Goal: Task Accomplishment & Management: Complete application form

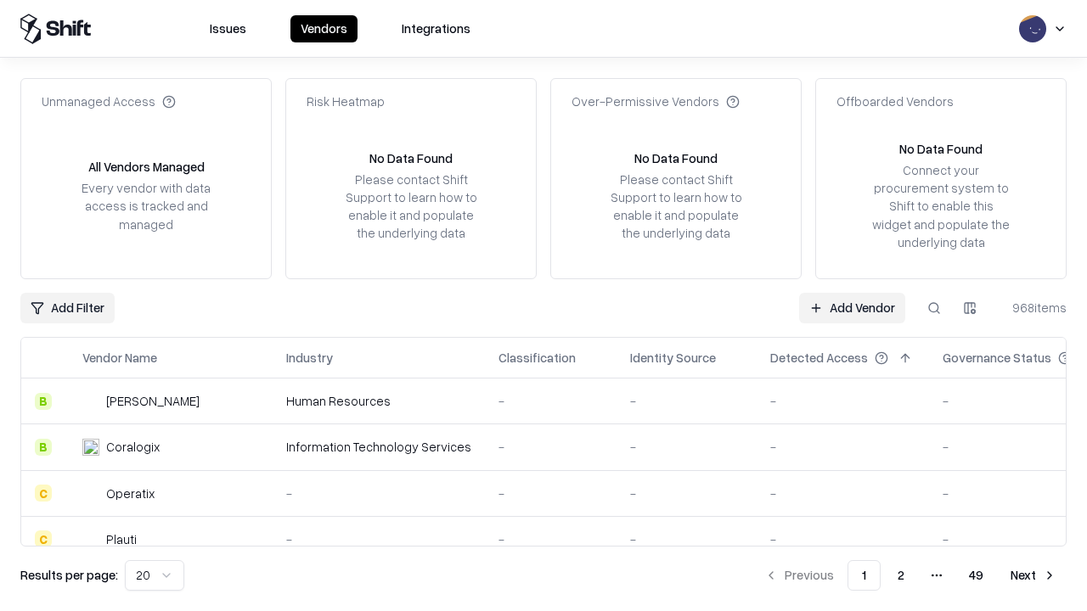
click at [852, 307] on link "Add Vendor" at bounding box center [852, 308] width 106 height 31
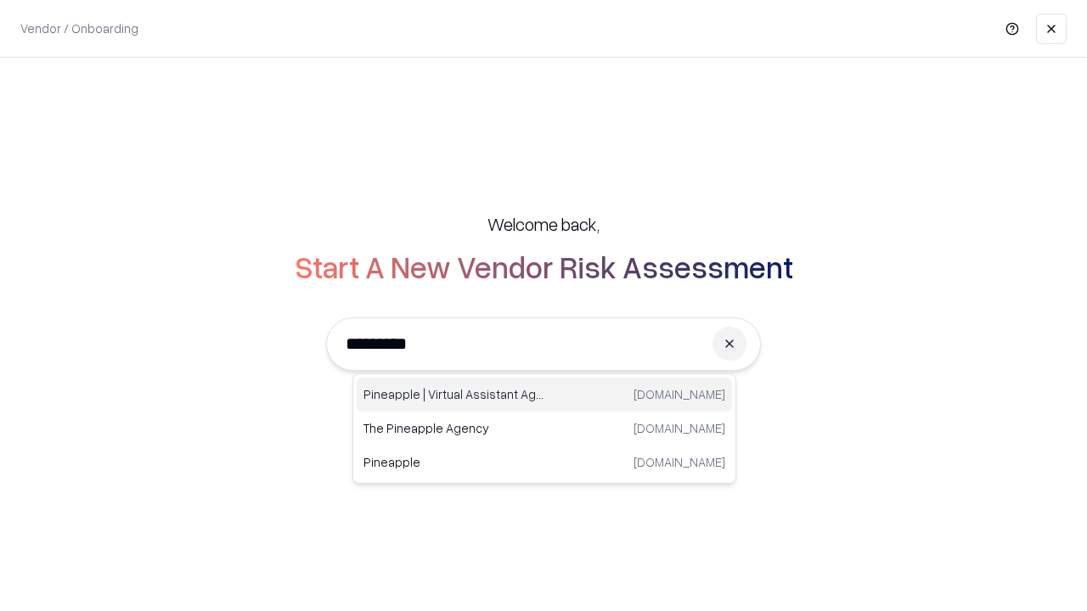
click at [544, 395] on div "Pineapple | Virtual Assistant Agency [DOMAIN_NAME]" at bounding box center [544, 395] width 375 height 34
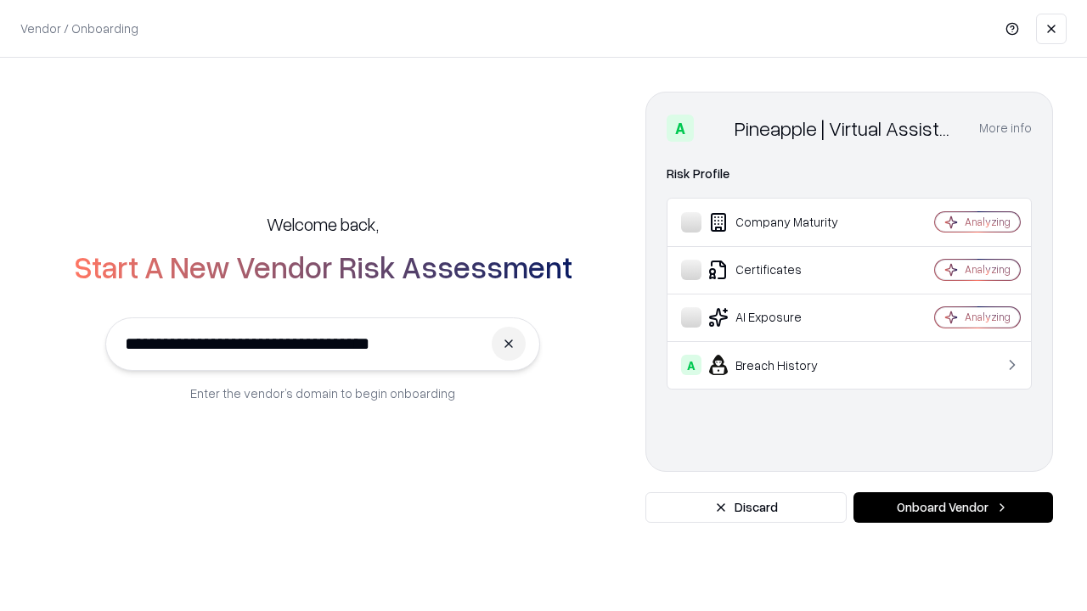
type input "**********"
click at [953, 508] on button "Onboard Vendor" at bounding box center [953, 507] width 200 height 31
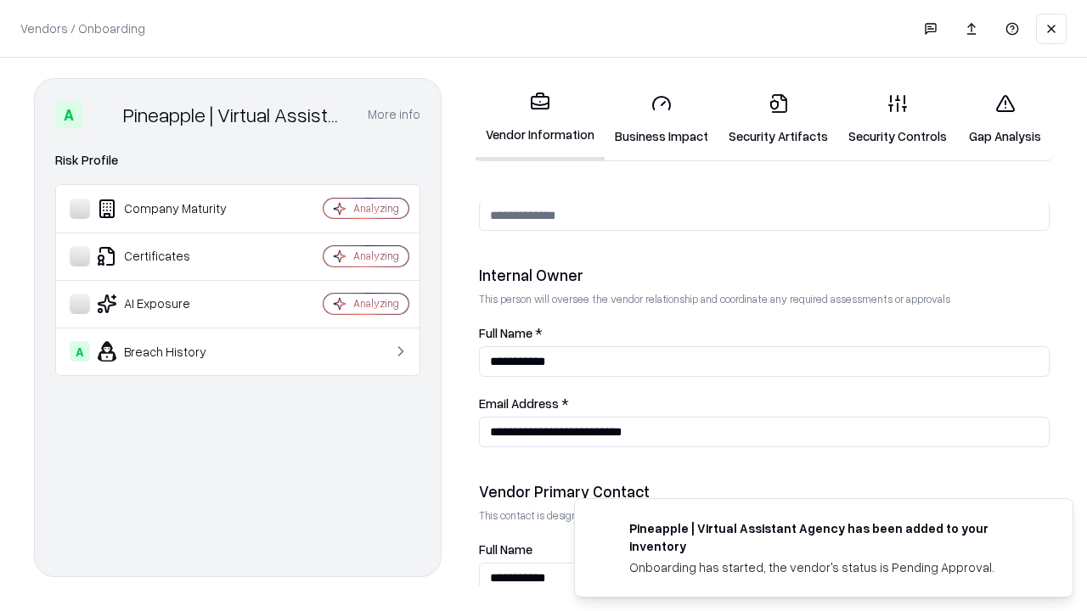
scroll to position [880, 0]
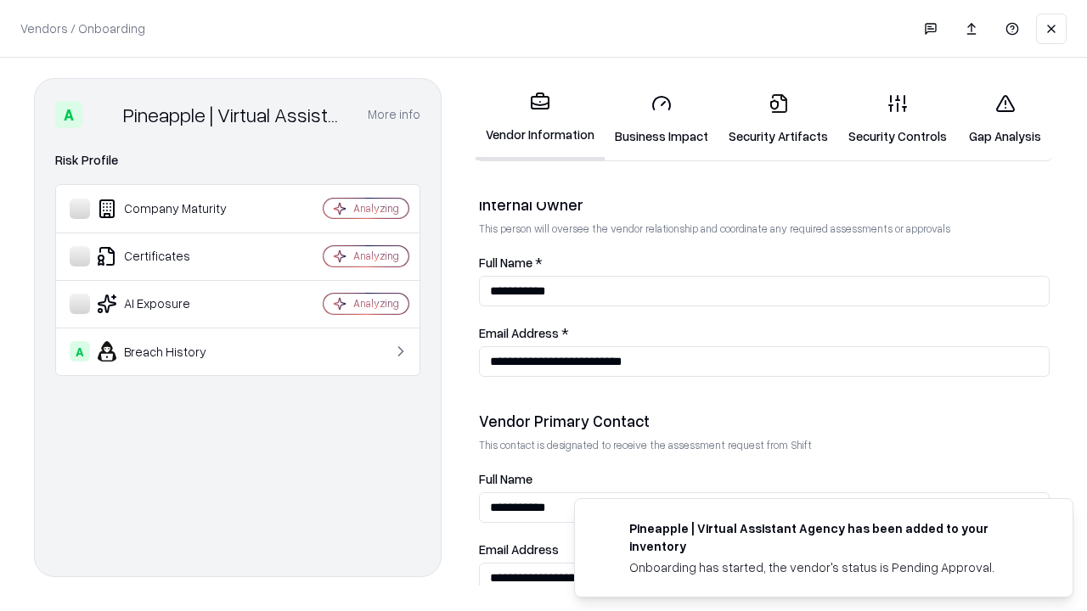
click at [661, 119] on link "Business Impact" at bounding box center [661, 119] width 114 height 79
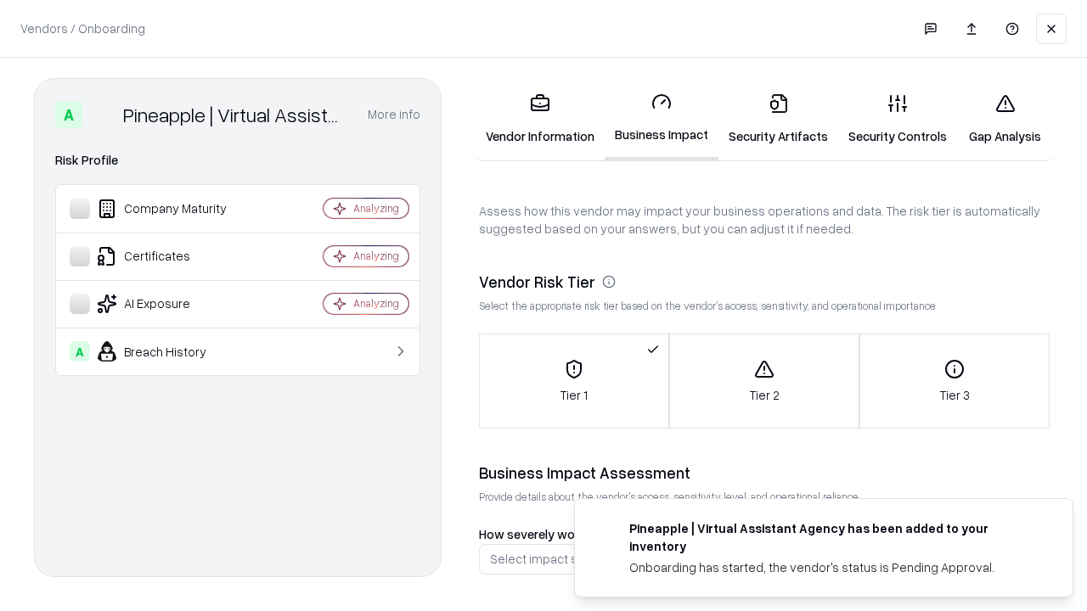
click at [778, 119] on link "Security Artifacts" at bounding box center [778, 119] width 120 height 79
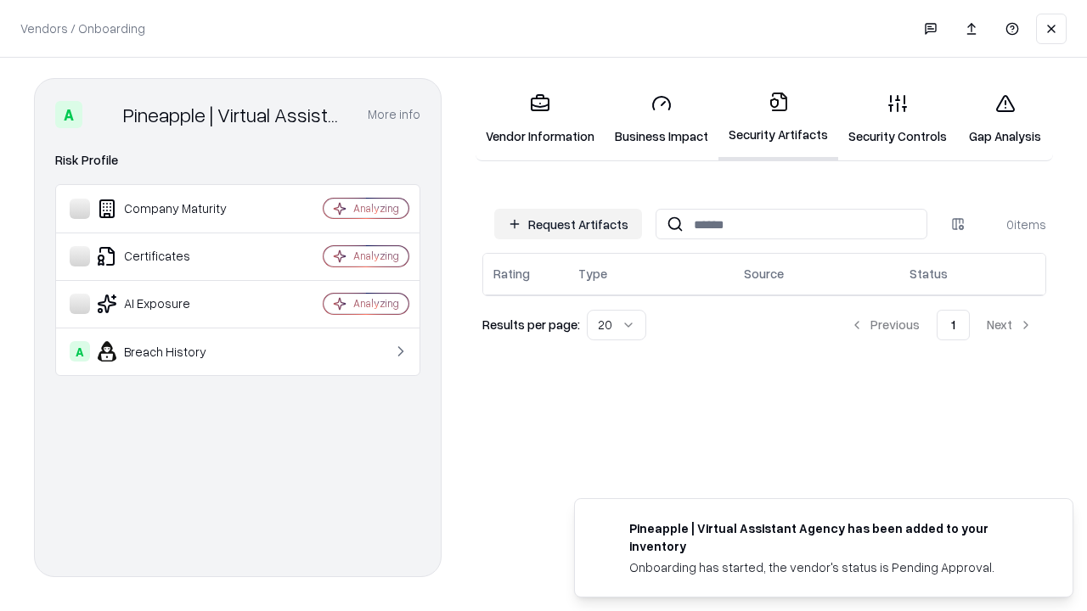
click at [568, 224] on button "Request Artifacts" at bounding box center [568, 224] width 148 height 31
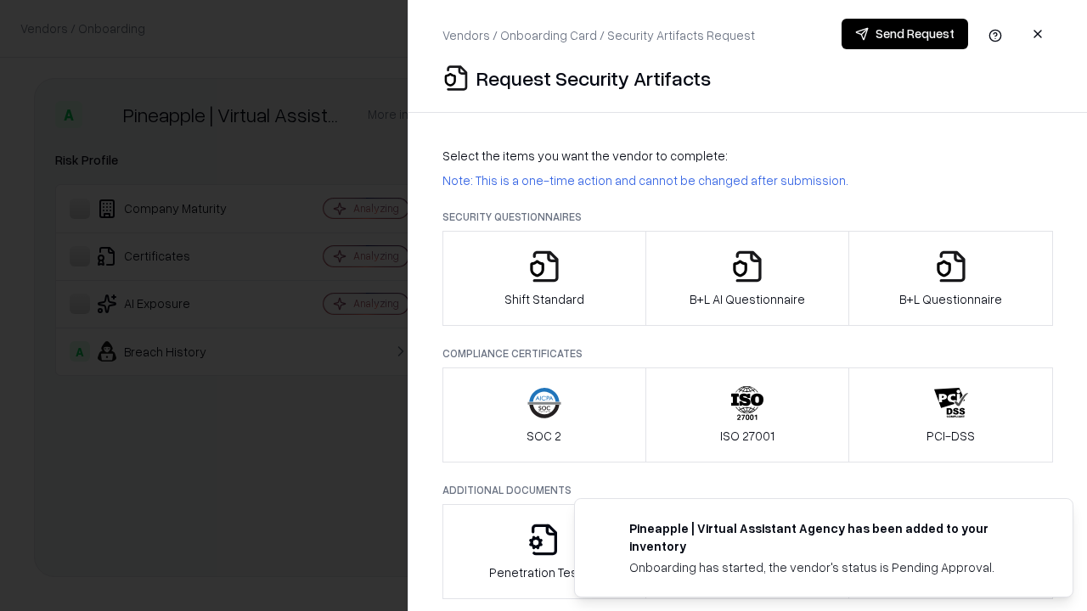
click at [543, 278] on icon "button" at bounding box center [544, 267] width 34 height 34
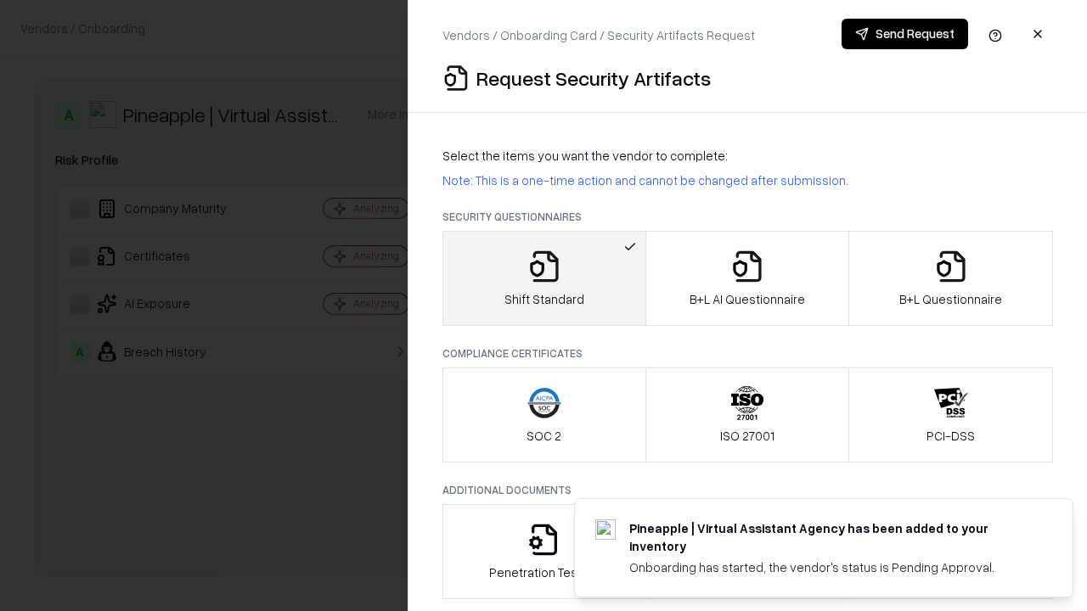
click at [904, 34] on button "Send Request" at bounding box center [904, 34] width 126 height 31
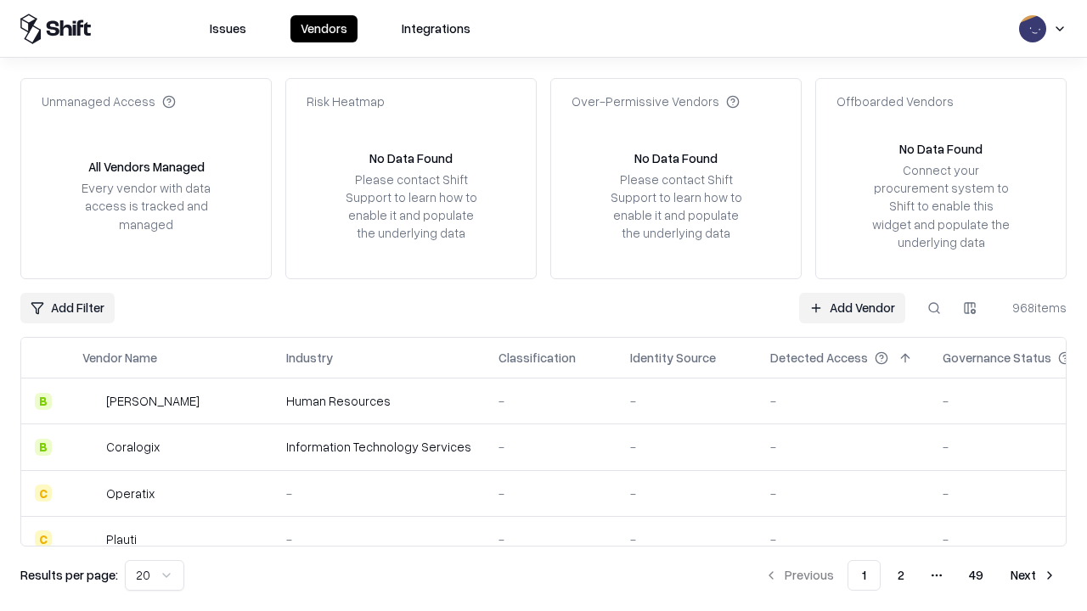
click at [934, 307] on button at bounding box center [934, 308] width 31 height 31
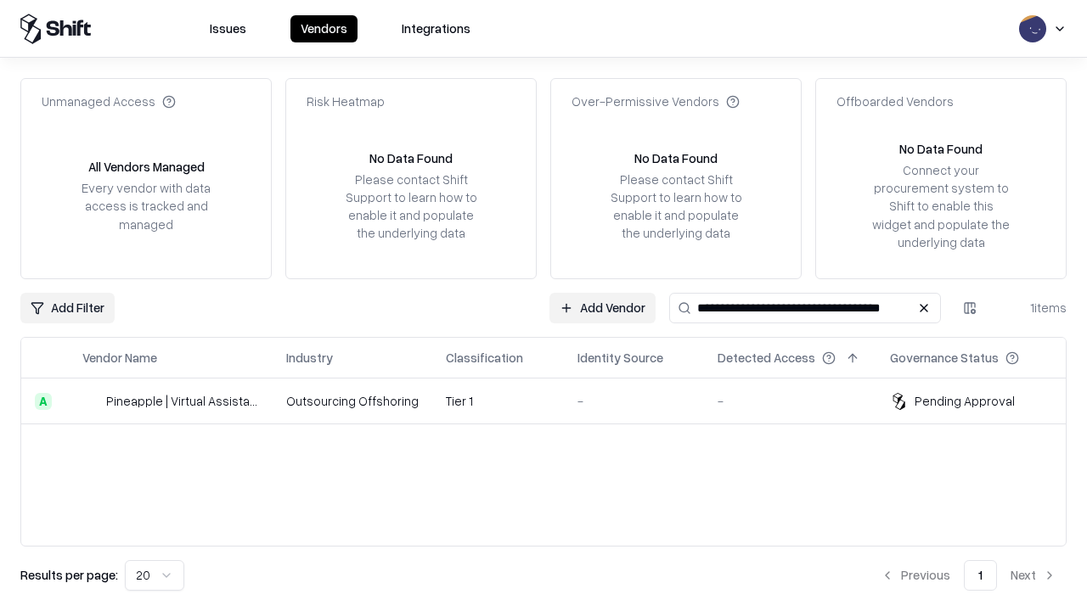
type input "**********"
click at [554, 401] on td "Tier 1" at bounding box center [498, 402] width 132 height 46
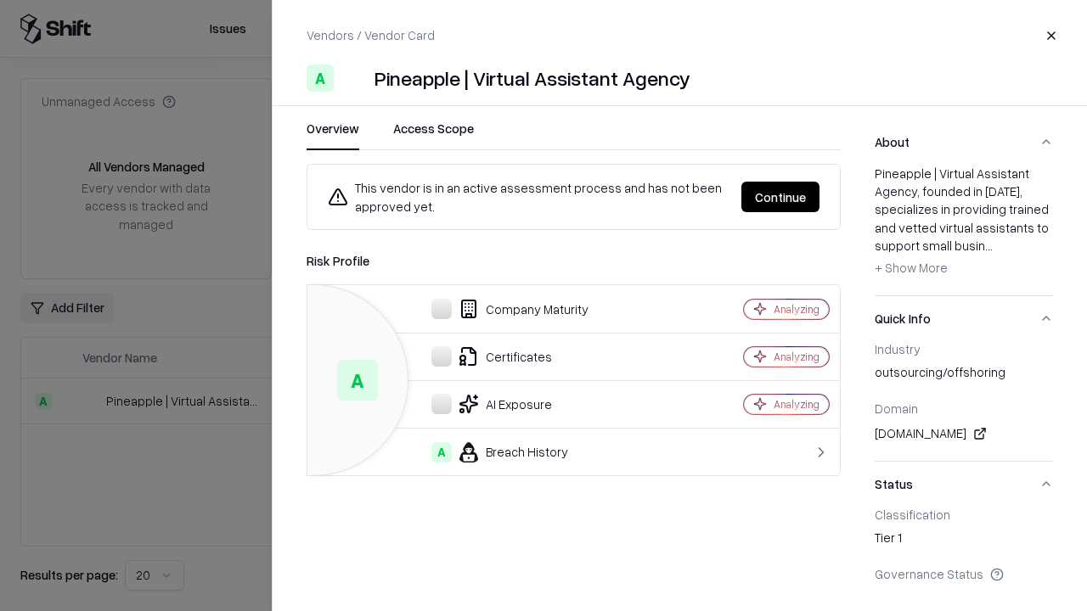
click at [780, 197] on button "Continue" at bounding box center [780, 197] width 78 height 31
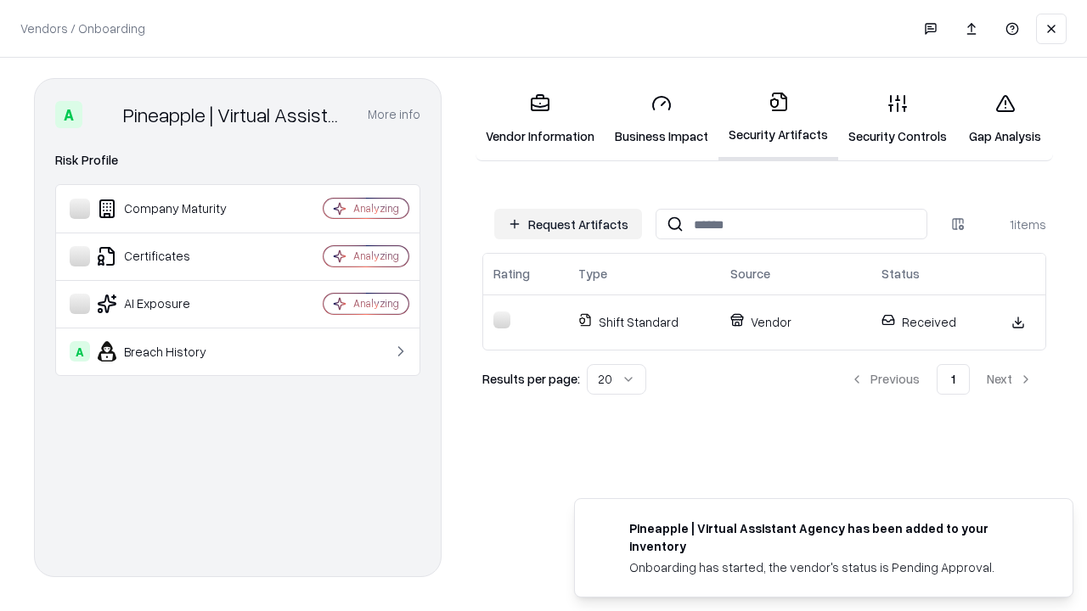
click at [897, 119] on link "Security Controls" at bounding box center [897, 119] width 119 height 79
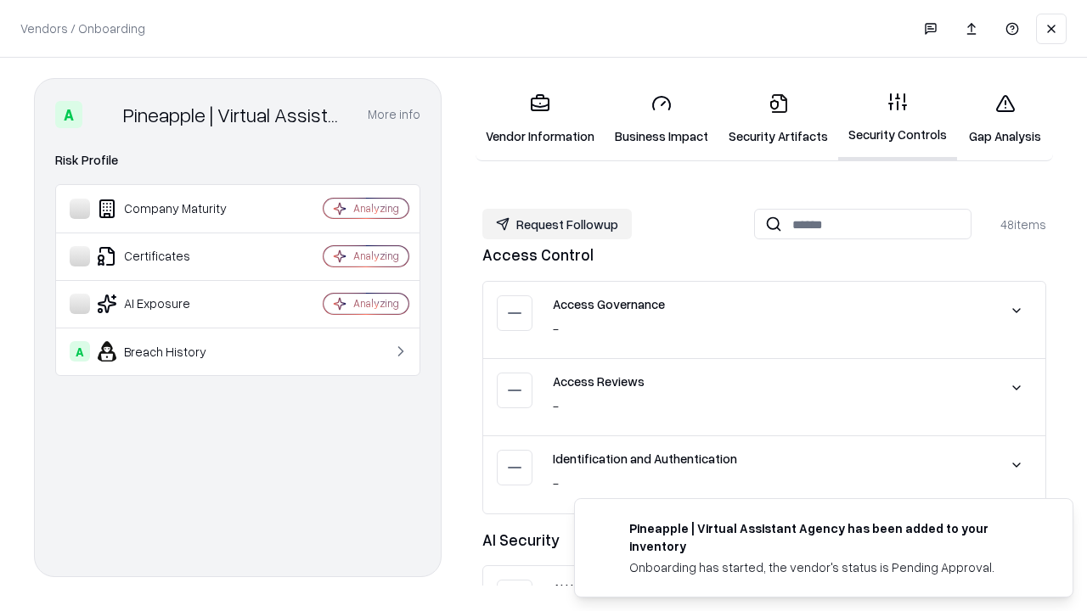
click at [557, 224] on button "Request Followup" at bounding box center [556, 224] width 149 height 31
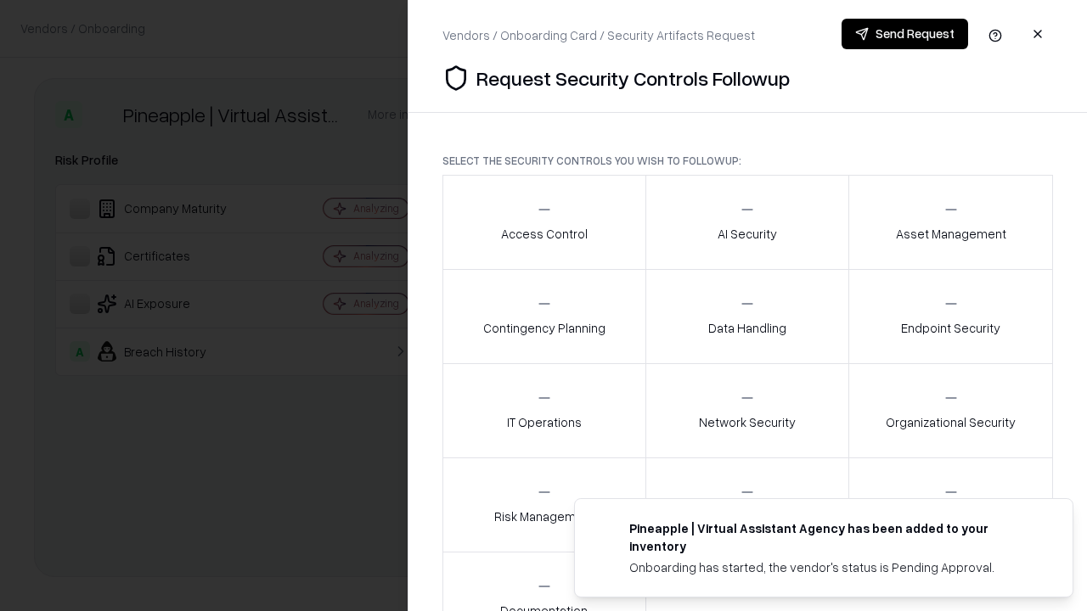
click at [543, 222] on div "Access Control" at bounding box center [544, 222] width 87 height 42
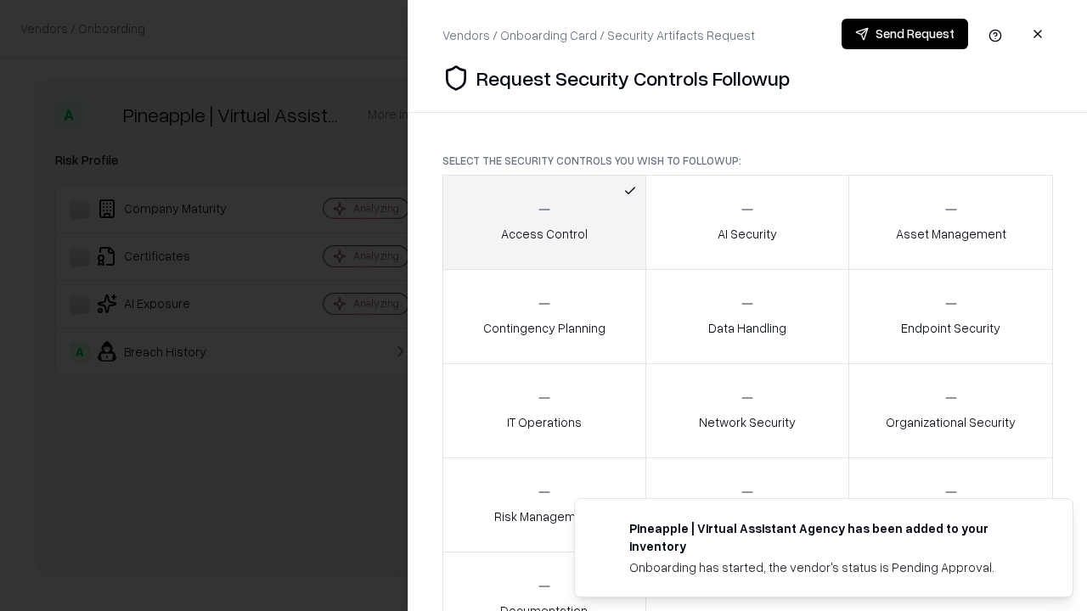
click at [904, 34] on button "Send Request" at bounding box center [904, 34] width 126 height 31
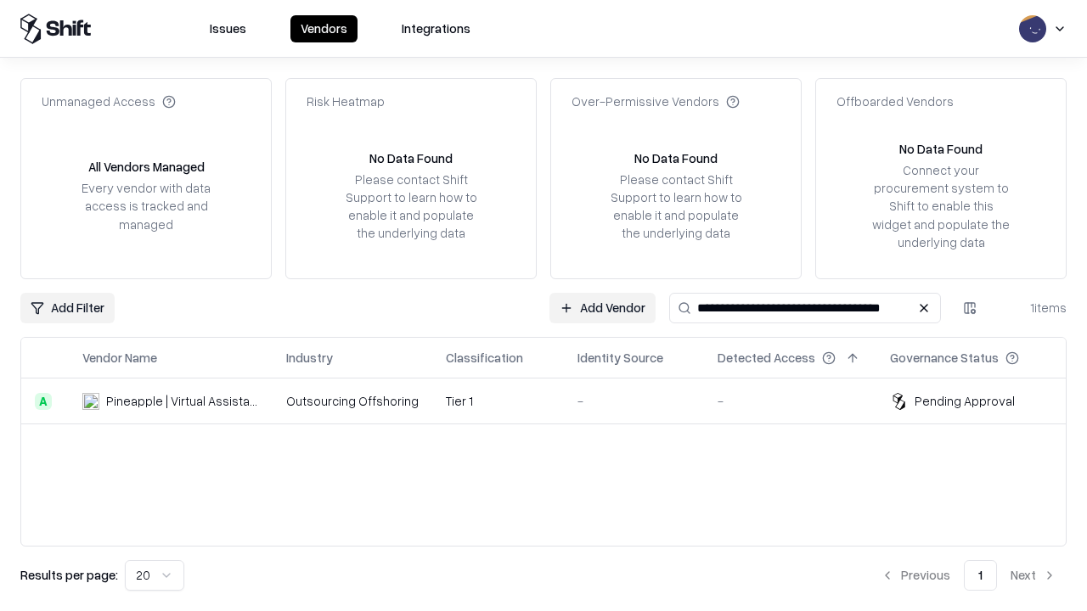
type input "**********"
click at [554, 401] on td "Tier 1" at bounding box center [498, 402] width 132 height 46
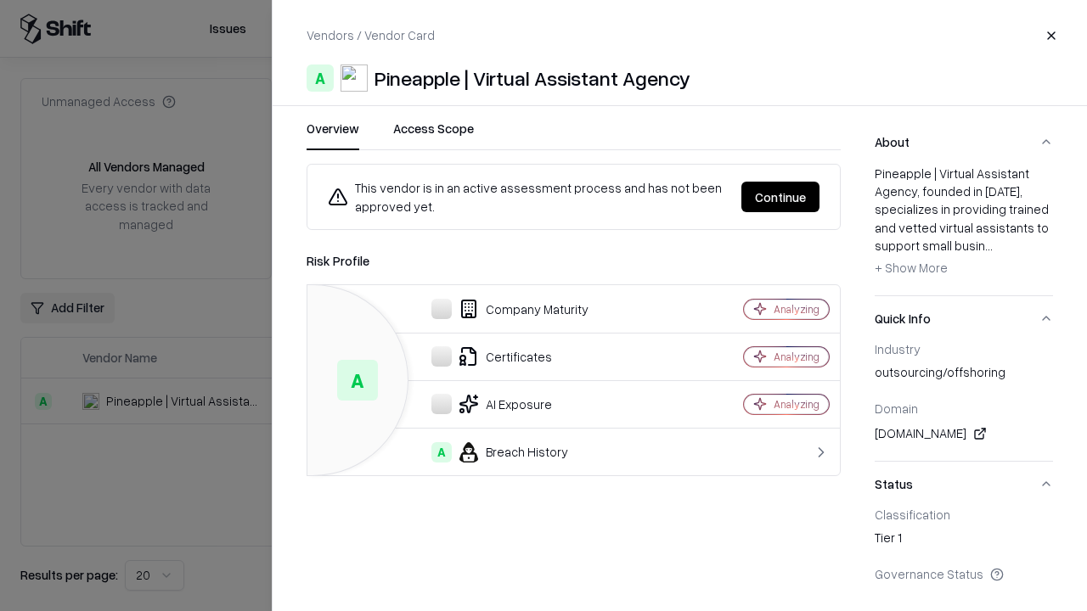
click at [780, 197] on button "Continue" at bounding box center [780, 197] width 78 height 31
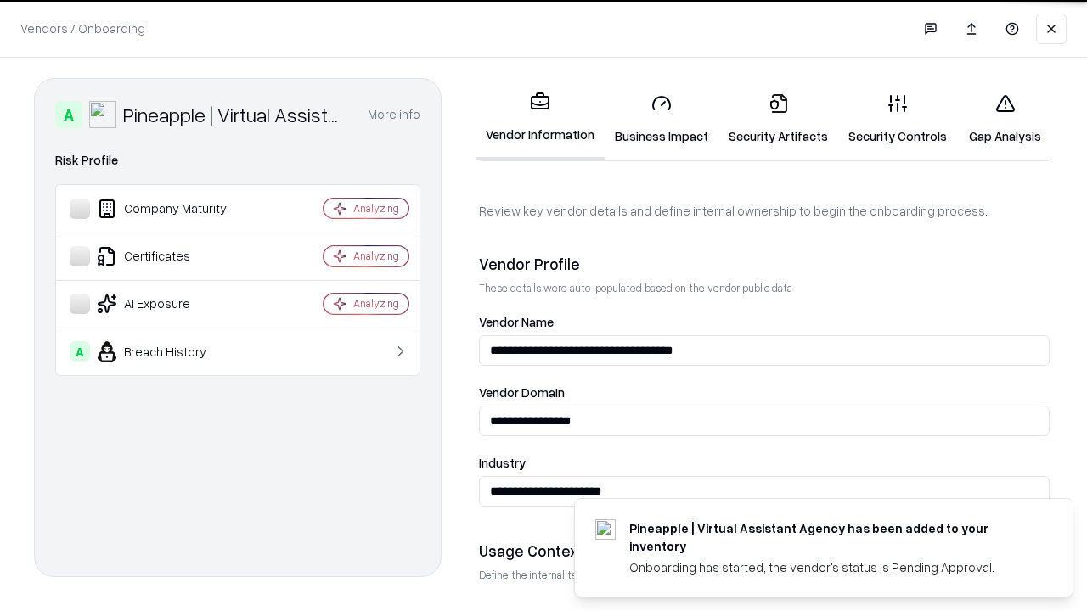
click at [1004, 119] on link "Gap Analysis" at bounding box center [1005, 119] width 96 height 79
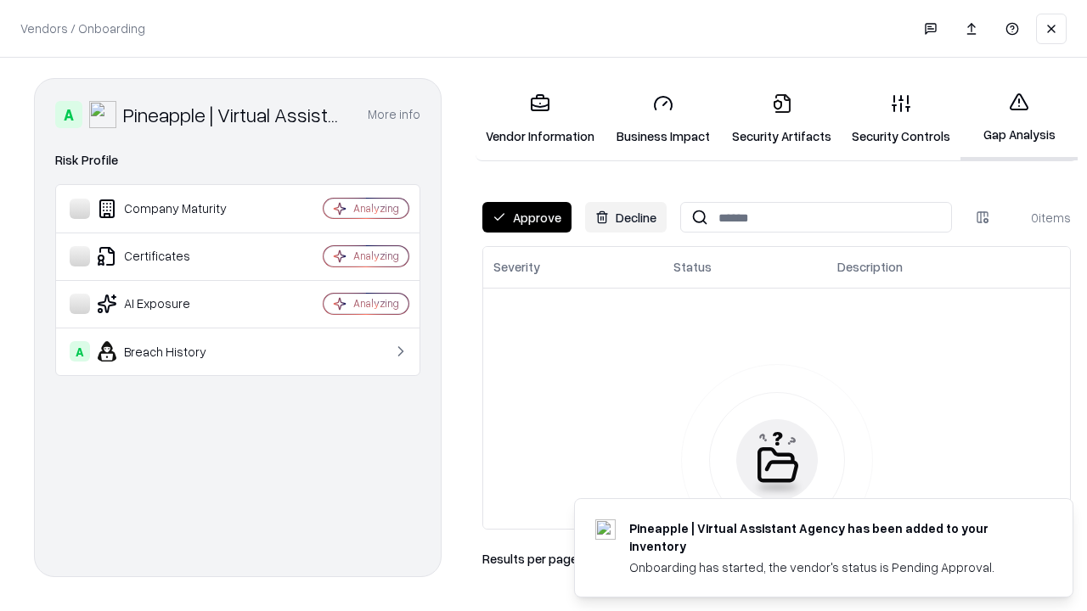
click at [526, 217] on button "Approve" at bounding box center [526, 217] width 89 height 31
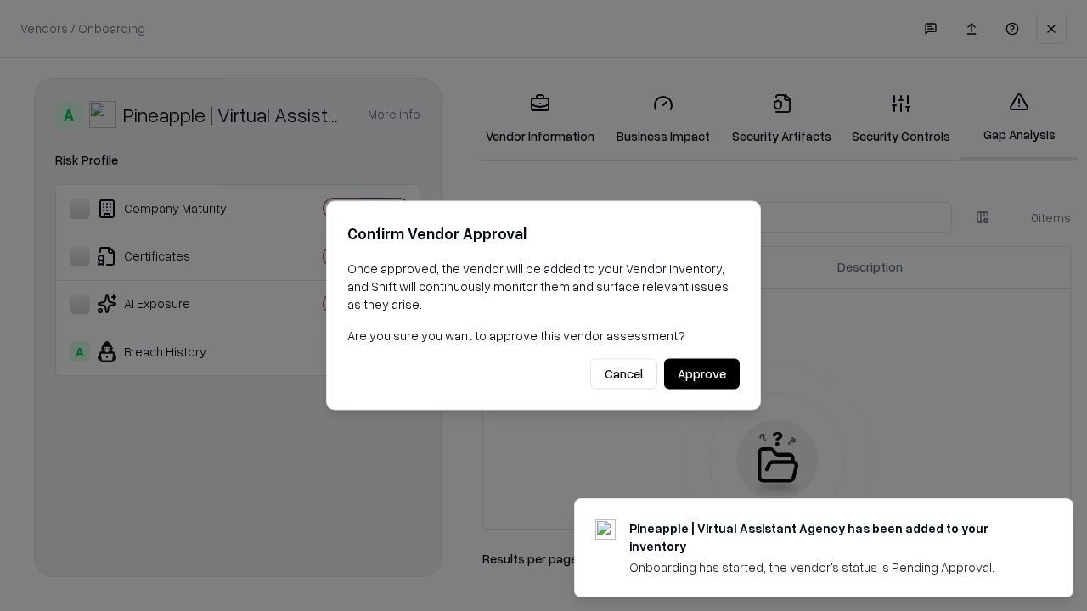
click at [701, 374] on button "Approve" at bounding box center [702, 374] width 76 height 31
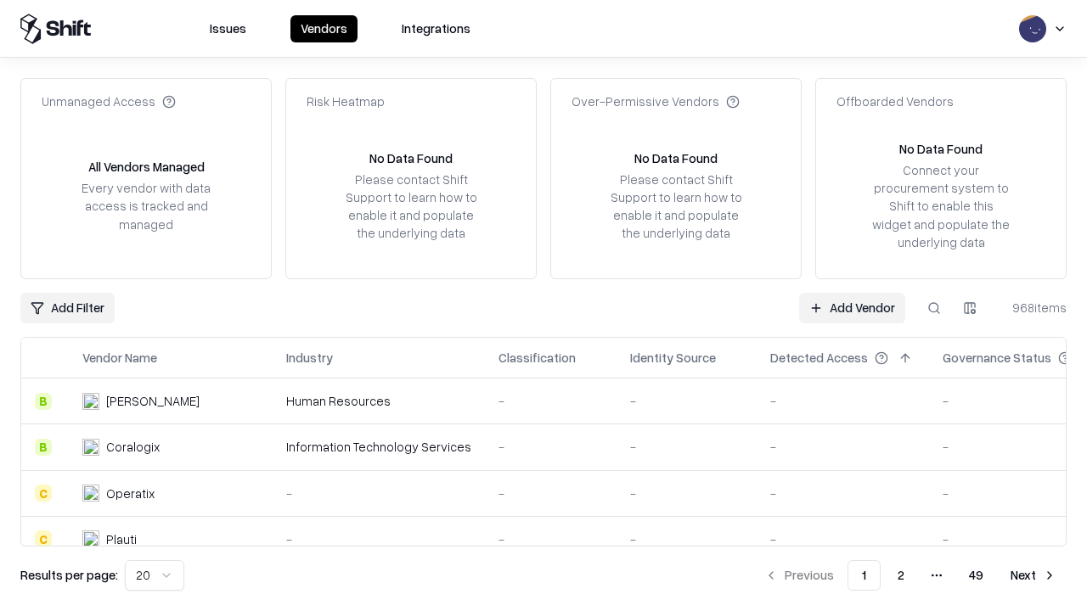
type input "**********"
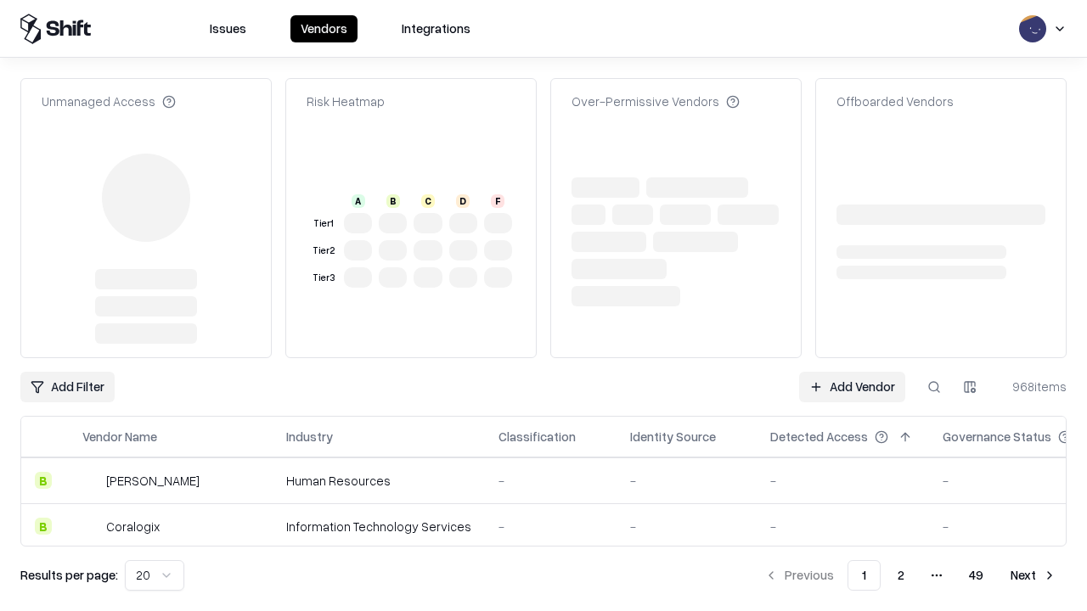
click at [852, 387] on link "Add Vendor" at bounding box center [852, 387] width 106 height 31
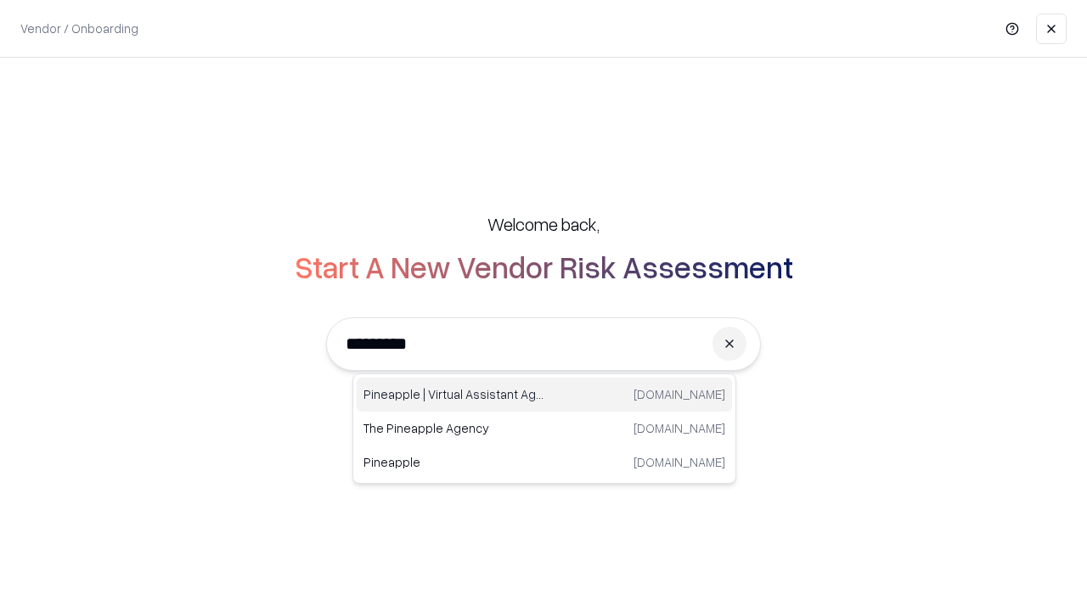
click at [544, 395] on div "Pineapple | Virtual Assistant Agency [DOMAIN_NAME]" at bounding box center [544, 395] width 375 height 34
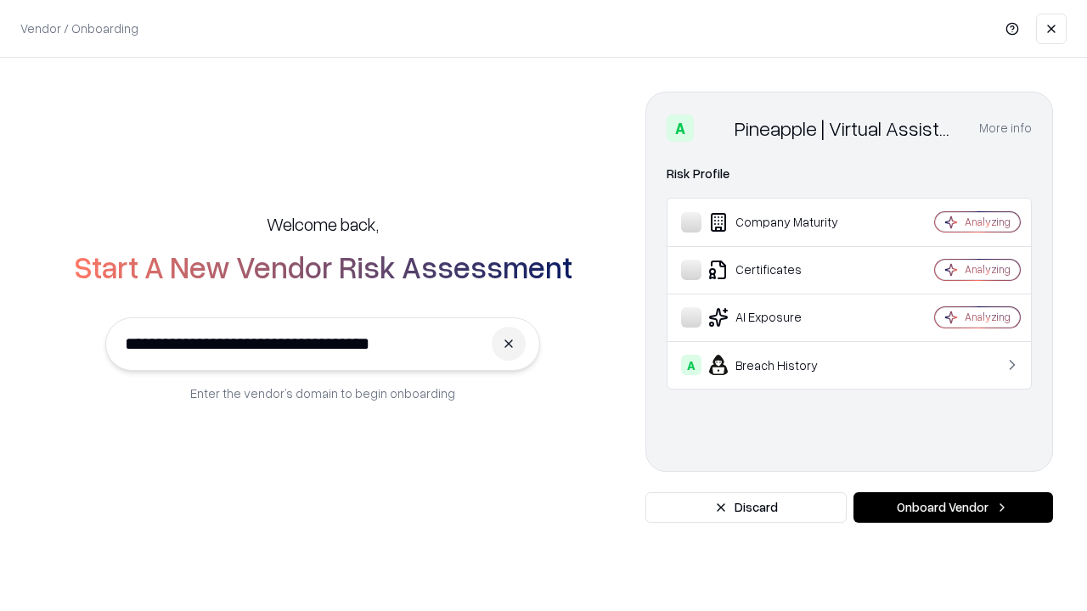
type input "**********"
click at [953, 508] on button "Onboard Vendor" at bounding box center [953, 507] width 200 height 31
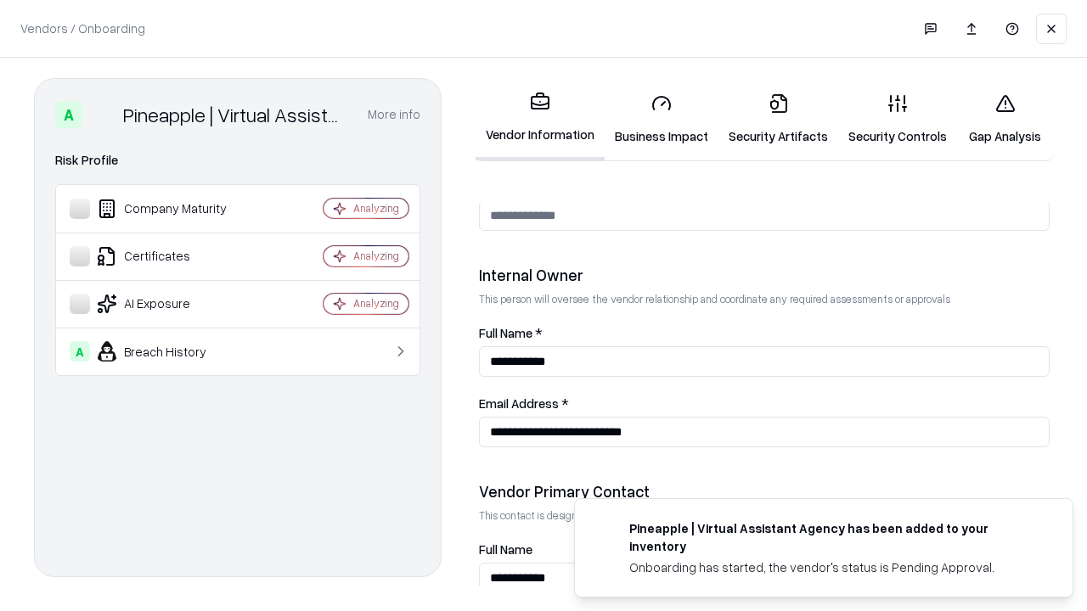
scroll to position [880, 0]
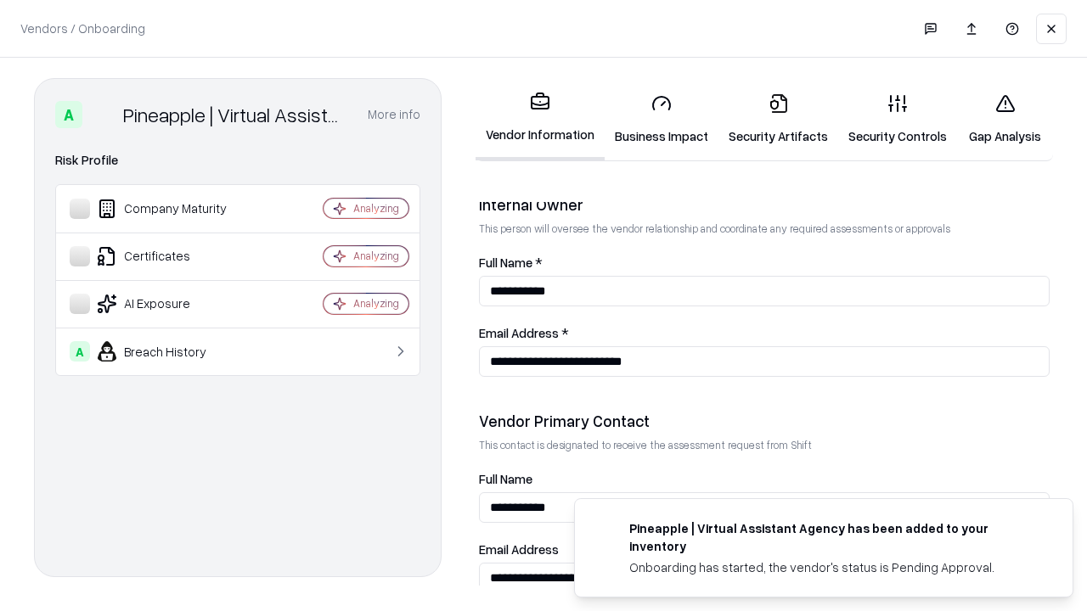
click at [1004, 119] on link "Gap Analysis" at bounding box center [1005, 119] width 96 height 79
